Goal: Task Accomplishment & Management: Use online tool/utility

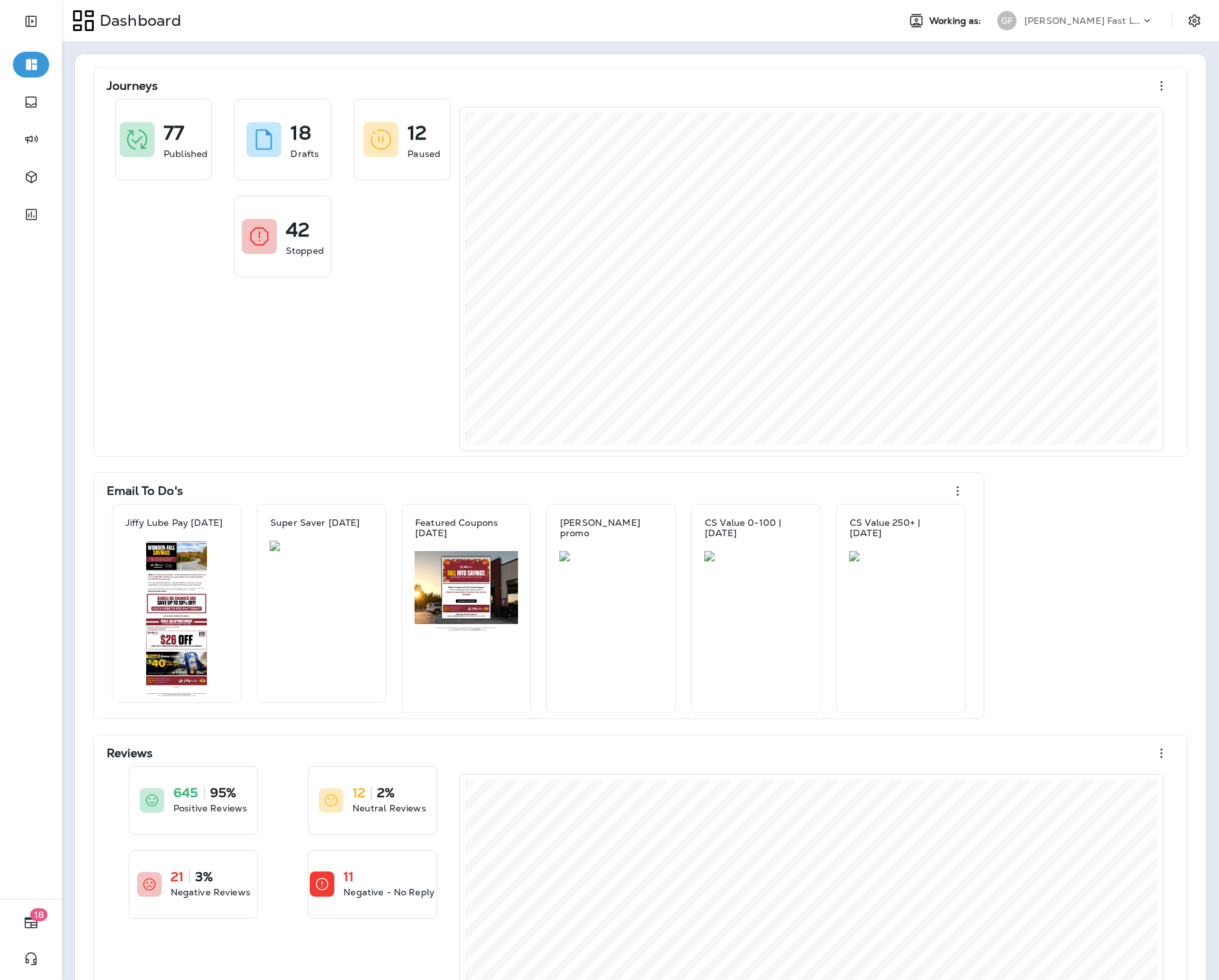
click at [1117, 30] on div "[PERSON_NAME] Fast Lube dba Jiffy Lube" at bounding box center [1074, 20] width 172 height 26
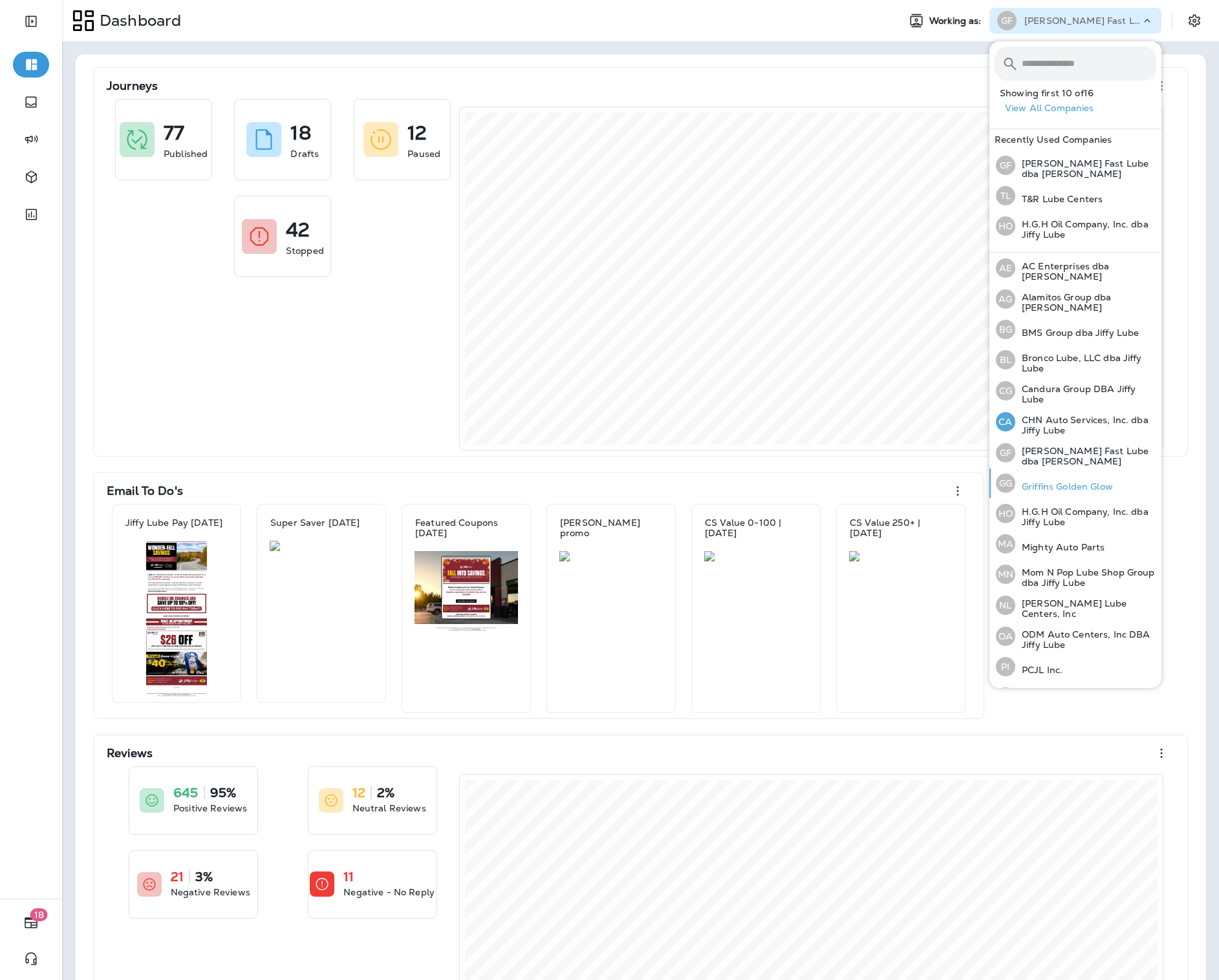
scroll to position [55, 0]
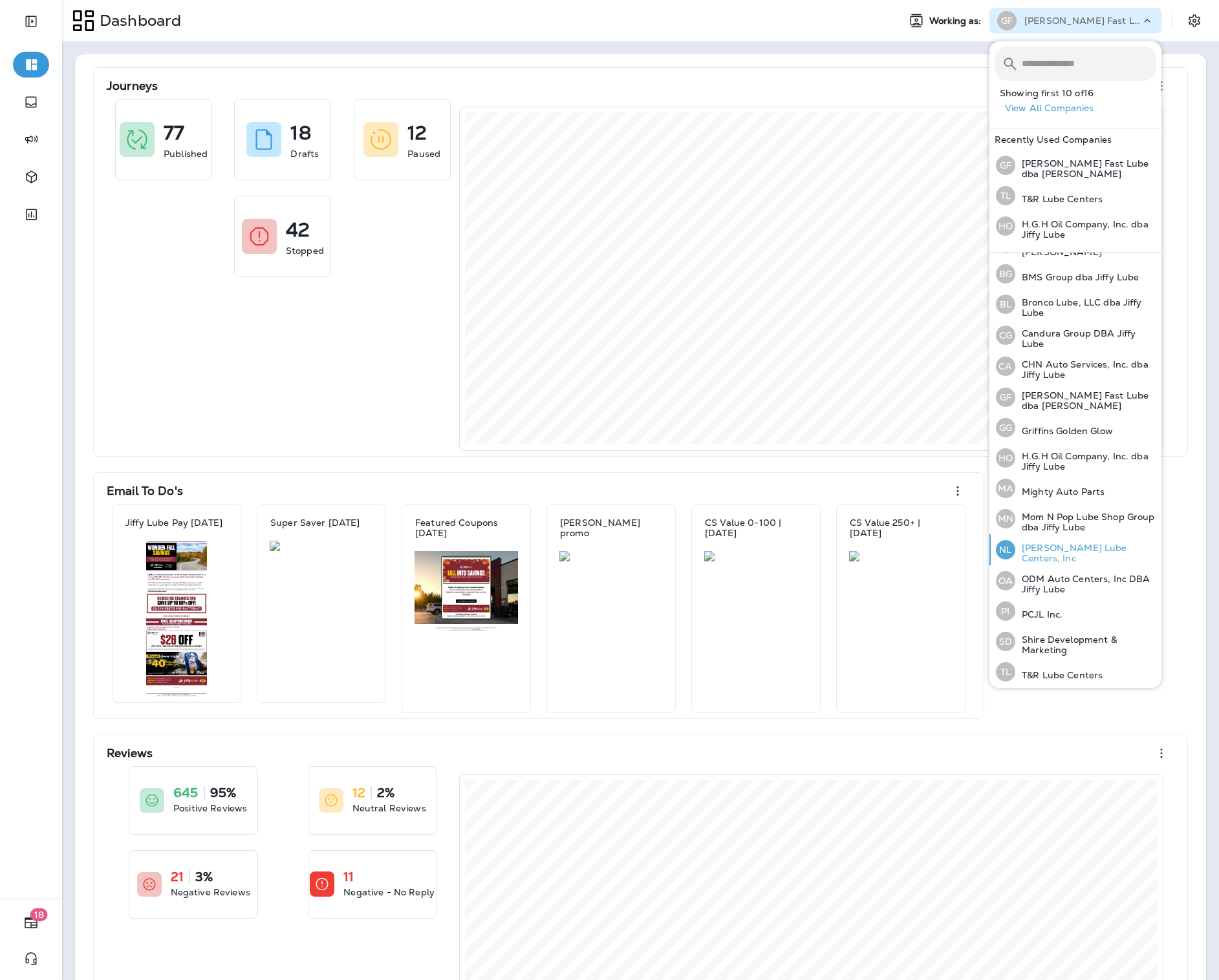
click at [1063, 547] on p "[PERSON_NAME] Lube Centers, Inc" at bounding box center [1085, 553] width 141 height 20
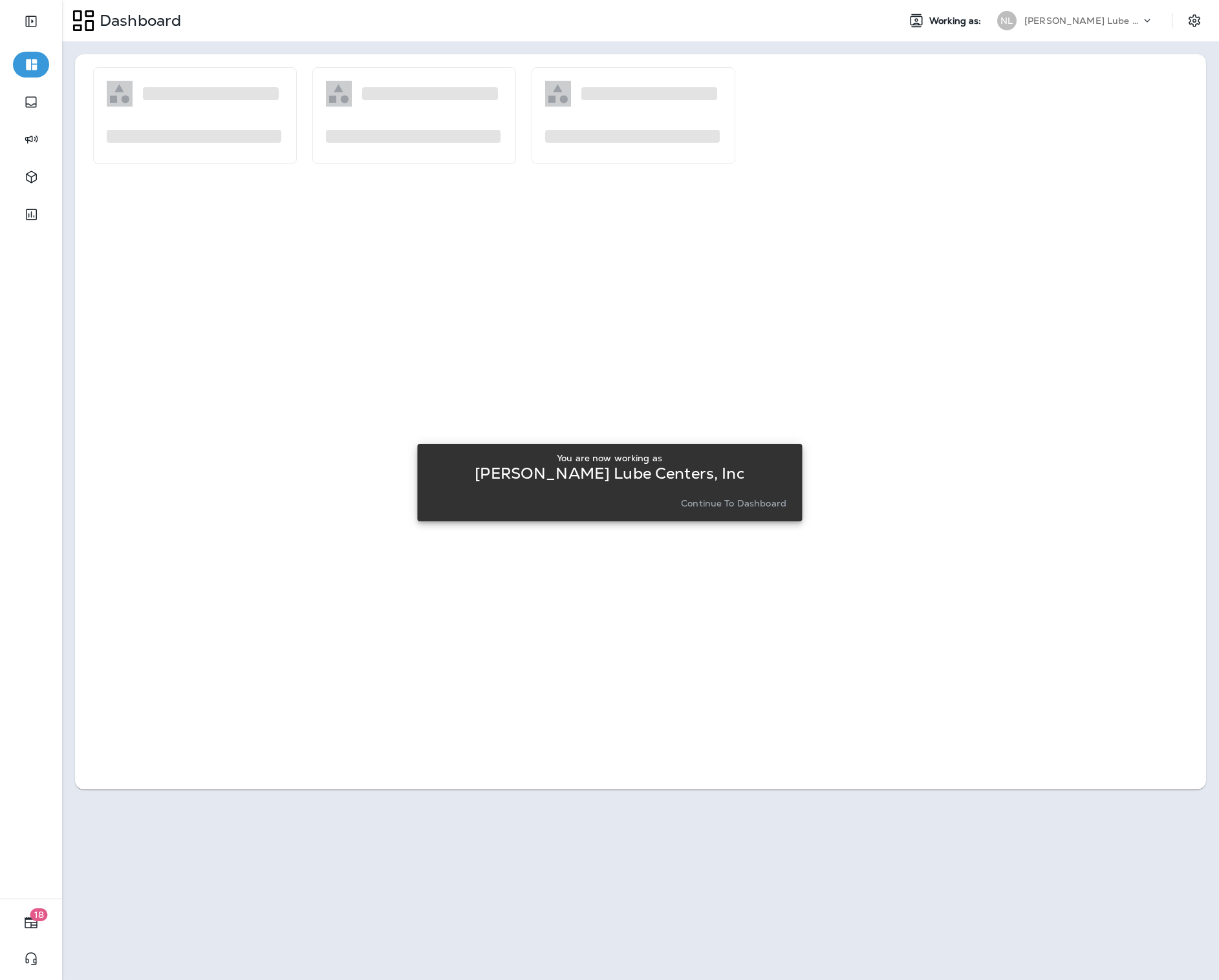
click at [707, 496] on button "Continue to Dashboard" at bounding box center [733, 504] width 116 height 18
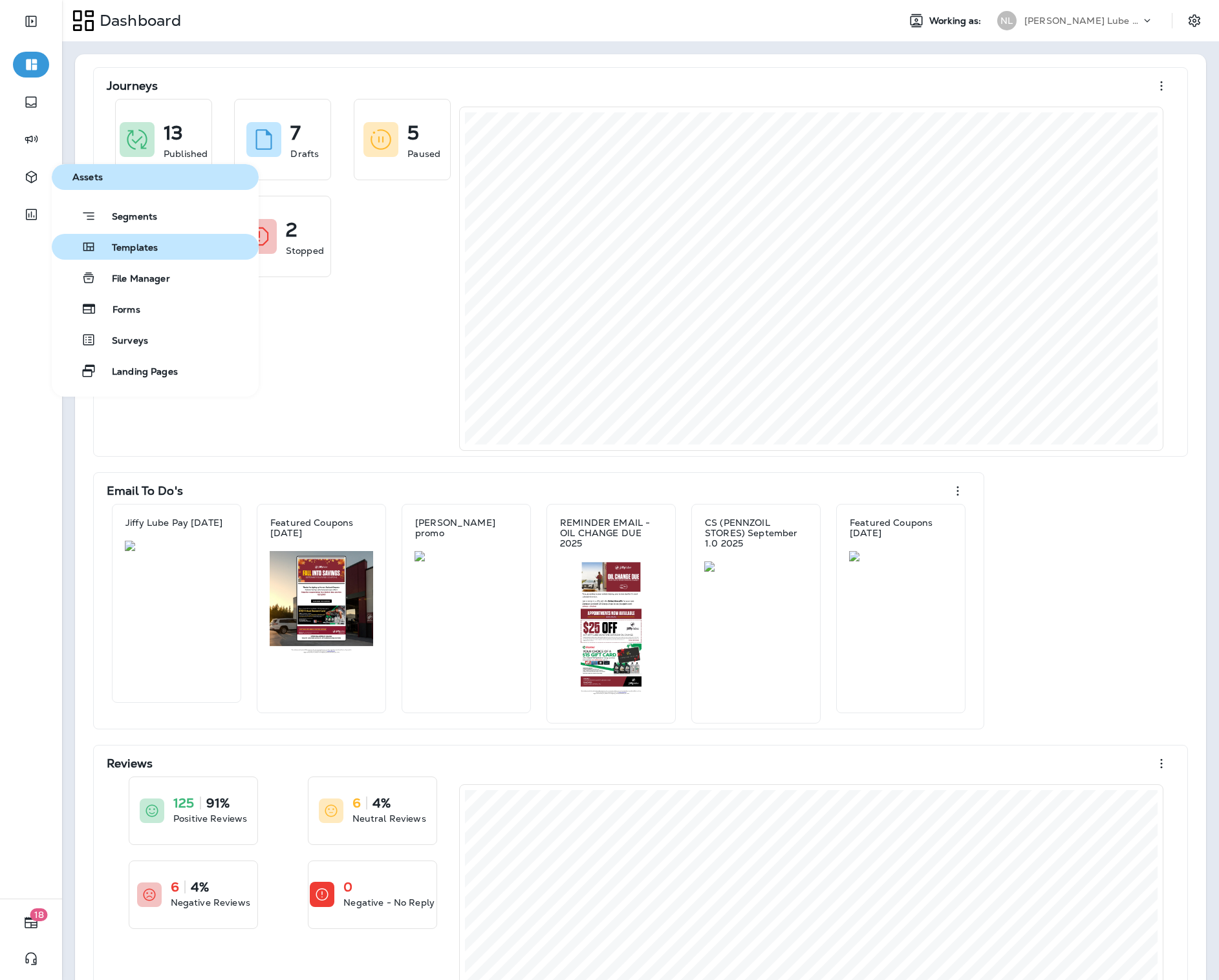
click at [123, 245] on span "Templates" at bounding box center [127, 248] width 62 height 12
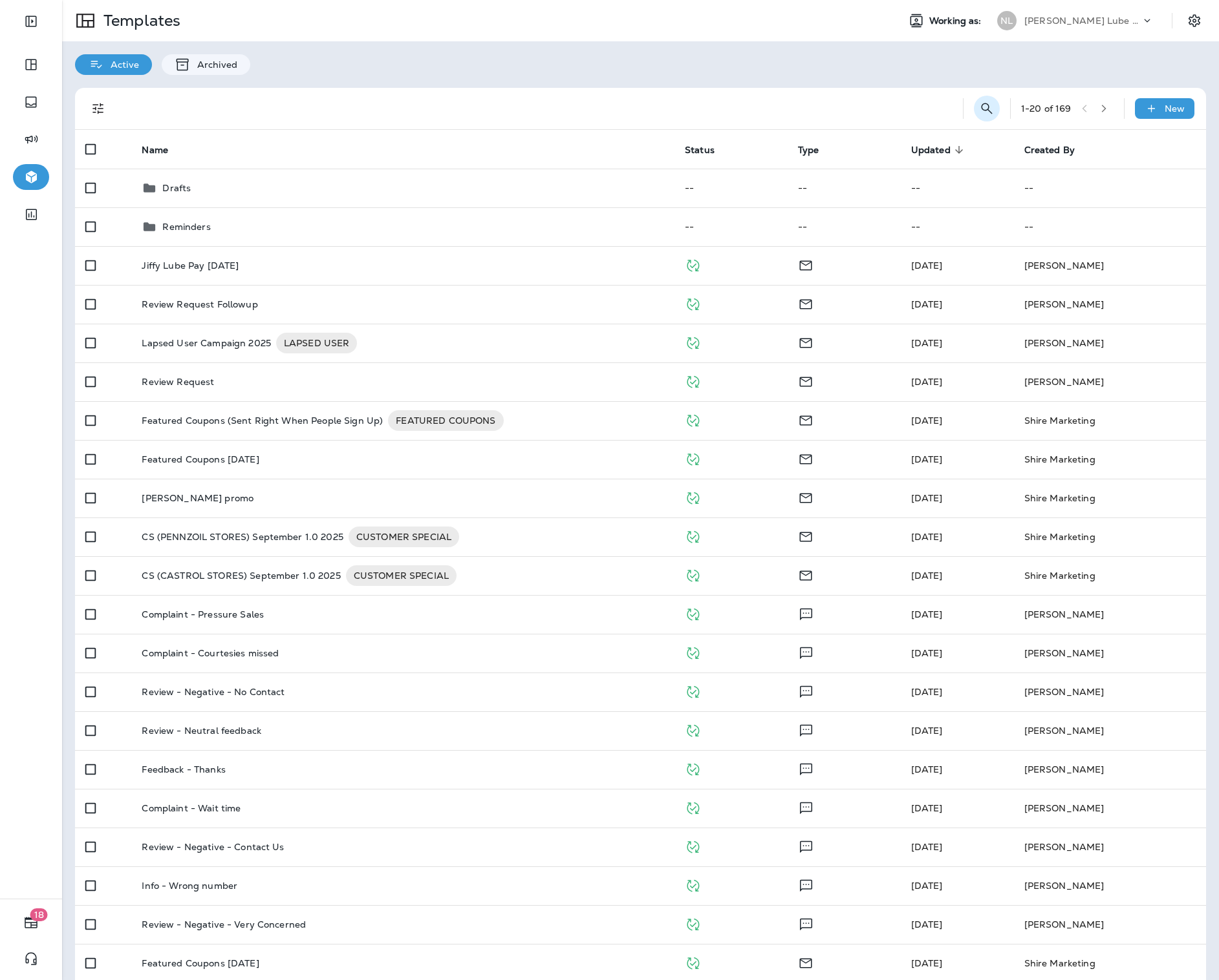
click at [987, 107] on icon "Search Templates" at bounding box center [986, 108] width 16 height 16
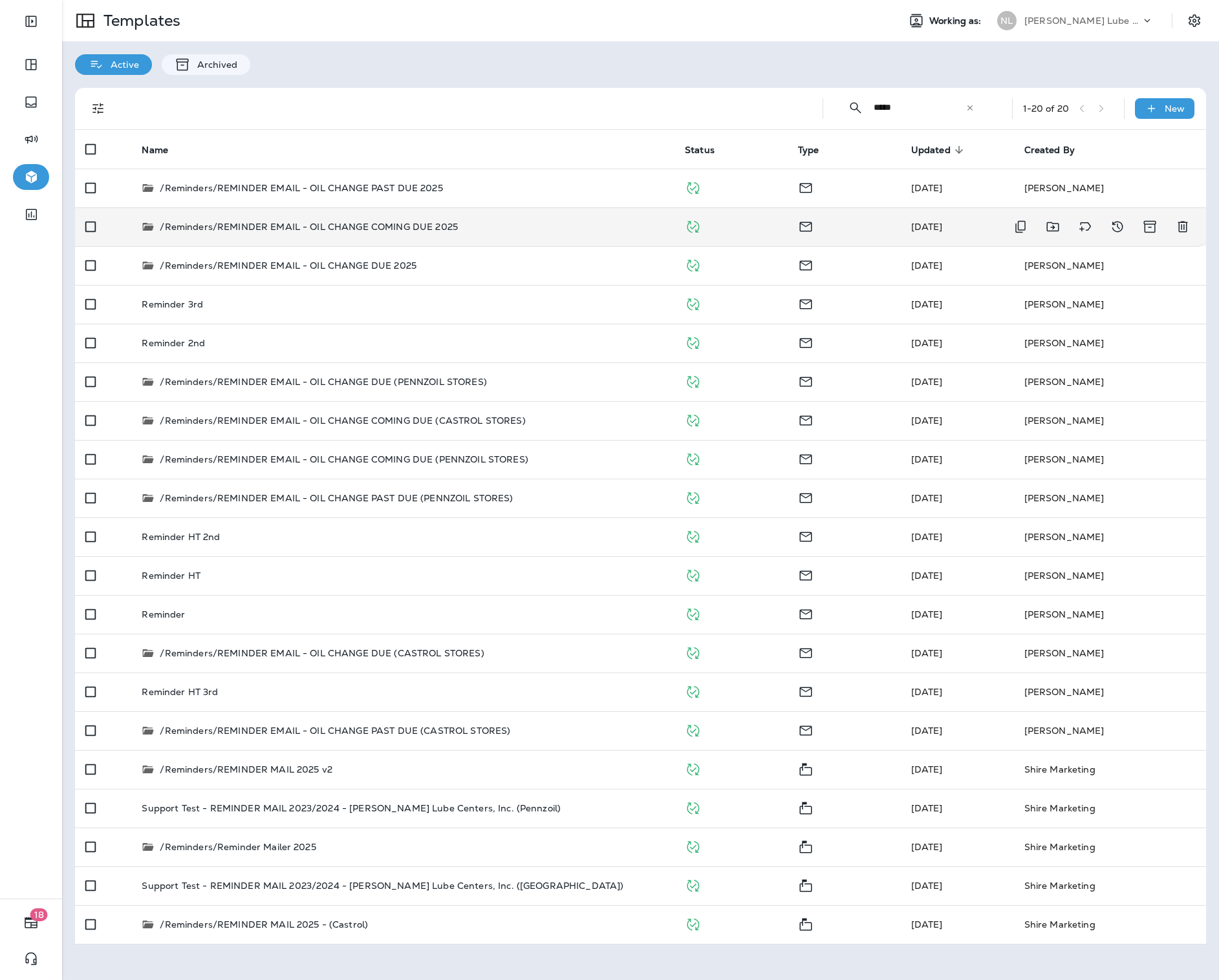
type input "*****"
click at [448, 226] on p "/Reminders/REMINDER EMAIL - OIL CHANGE COMING DUE 2025" at bounding box center [308, 227] width 298 height 13
